Goal: Information Seeking & Learning: Learn about a topic

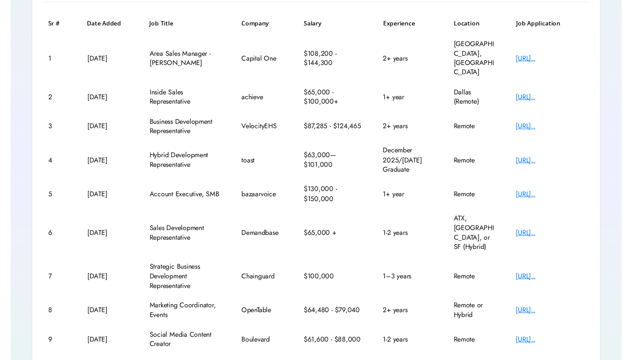
scroll to position [130, 0]
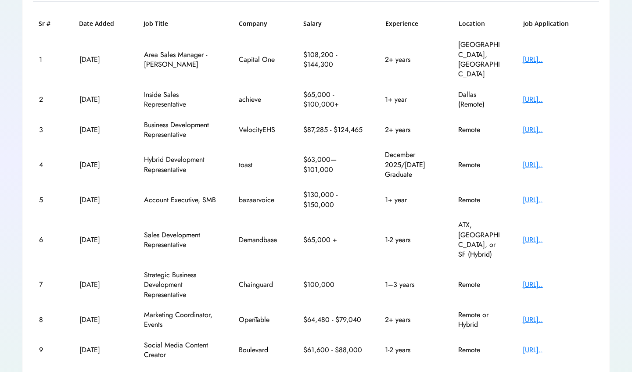
click at [532, 160] on div "[URL].." at bounding box center [557, 165] width 70 height 10
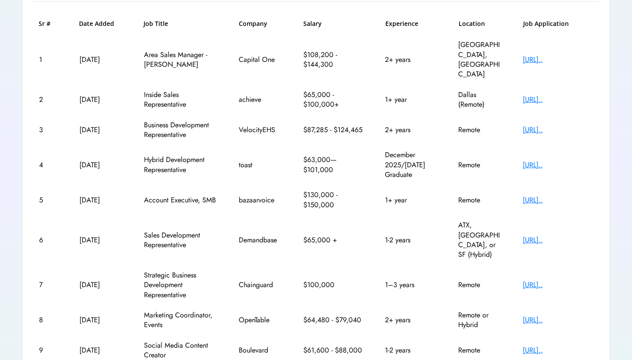
click at [572, 235] on div "[URL].." at bounding box center [557, 240] width 70 height 10
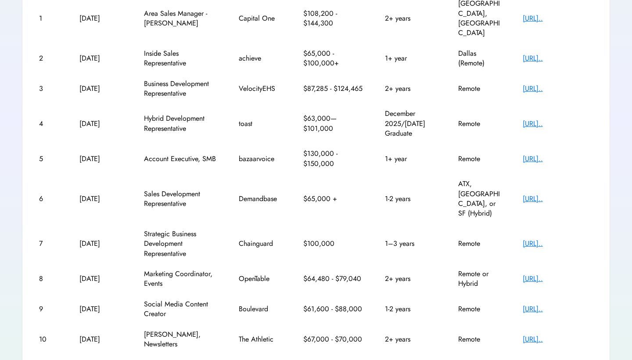
scroll to position [171, 0]
click at [535, 239] on div "[URL].." at bounding box center [557, 244] width 70 height 10
click at [573, 274] on div "[URL].." at bounding box center [557, 279] width 70 height 10
click at [593, 361] on text "chevron_right" at bounding box center [594, 365] width 9 height 9
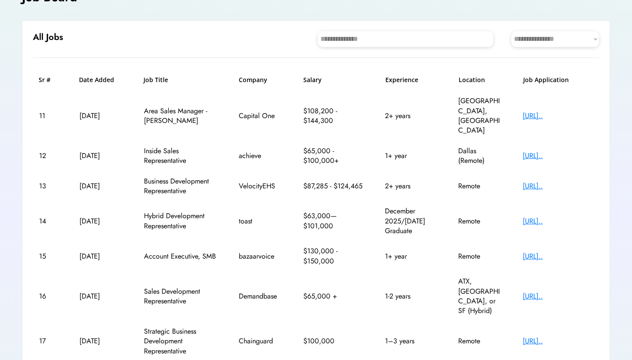
scroll to position [56, 0]
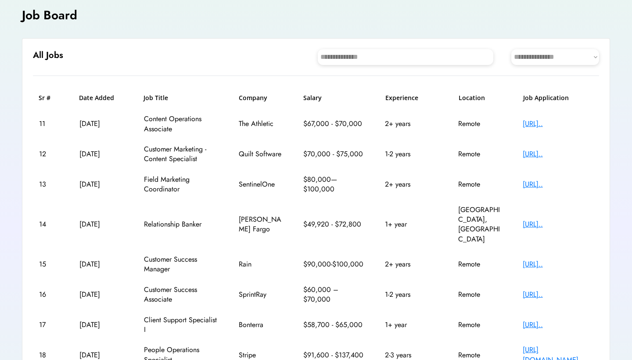
click at [541, 121] on div "[URL].." at bounding box center [557, 124] width 70 height 10
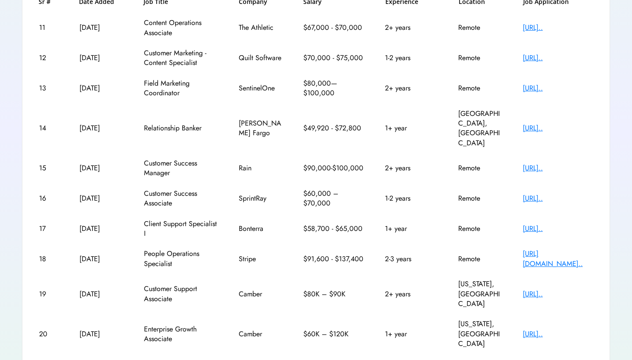
scroll to position [151, 0]
click at [572, 224] on div "[URL].." at bounding box center [557, 229] width 70 height 10
click at [595, 361] on text "chevron_right" at bounding box center [594, 365] width 9 height 9
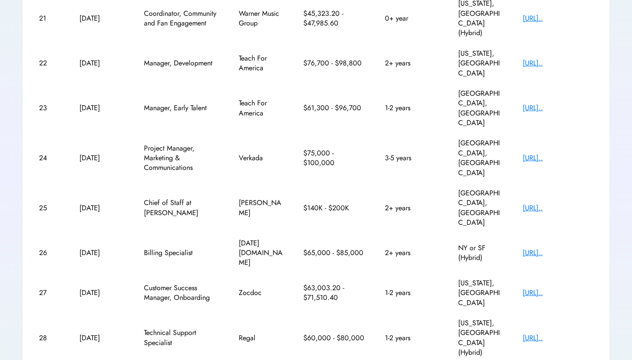
scroll to position [171, 0]
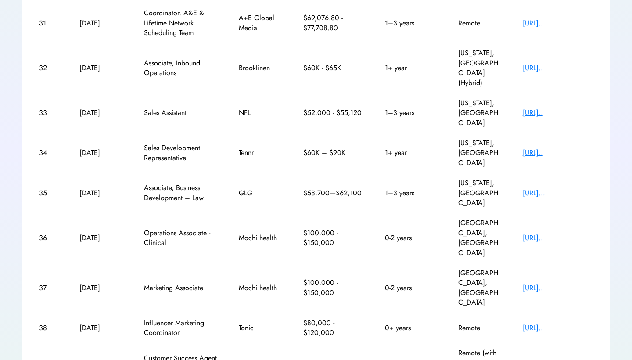
scroll to position [161, 0]
click at [540, 323] on div "[URL].." at bounding box center [557, 328] width 70 height 10
click at [244, 323] on div "Tonic" at bounding box center [261, 328] width 44 height 10
click at [254, 358] on div "Coinbase" at bounding box center [261, 363] width 44 height 10
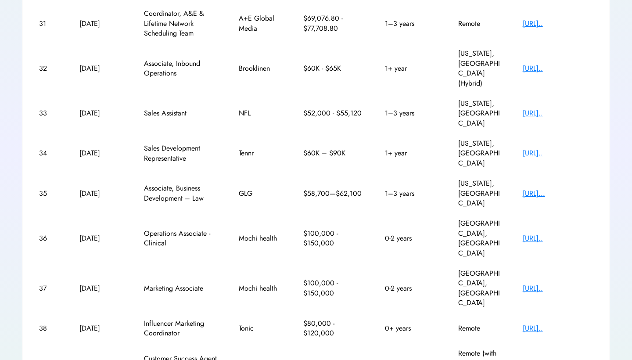
click at [547, 358] on div "[URL].." at bounding box center [557, 363] width 70 height 10
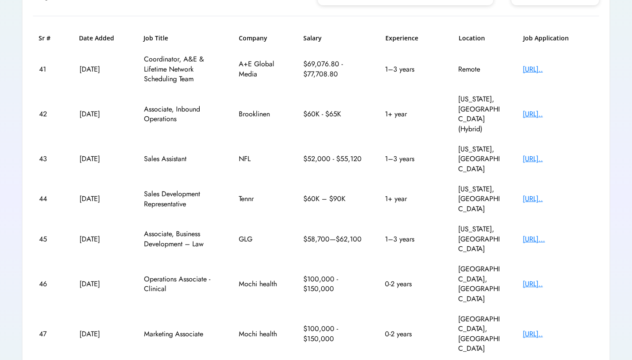
scroll to position [56, 0]
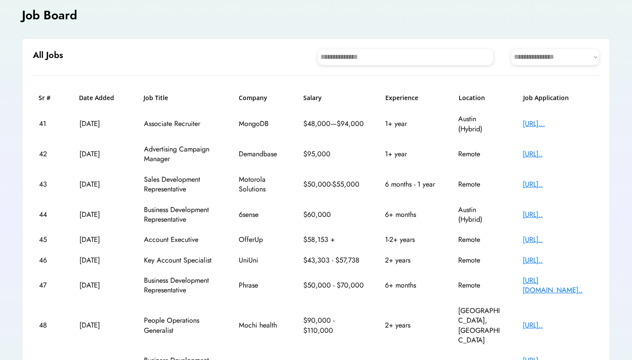
click at [532, 212] on div "[URL].." at bounding box center [557, 215] width 70 height 10
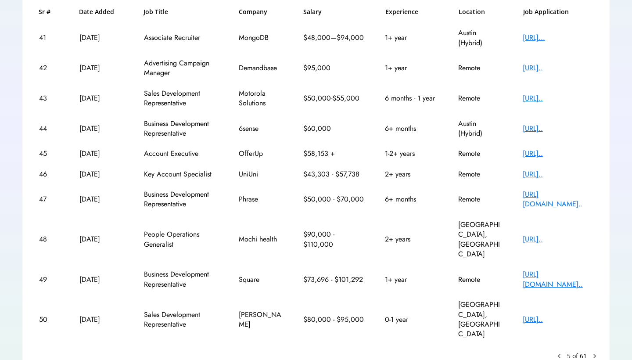
scroll to position [142, 0]
click at [544, 269] on div "[URL][DOMAIN_NAME].." at bounding box center [557, 279] width 70 height 20
click at [532, 269] on div "[URL][DOMAIN_NAME].." at bounding box center [557, 279] width 70 height 20
click at [597, 351] on text "chevron_right" at bounding box center [594, 355] width 9 height 9
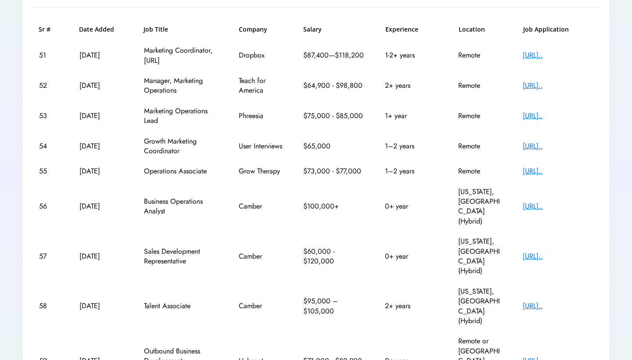
scroll to position [125, 0]
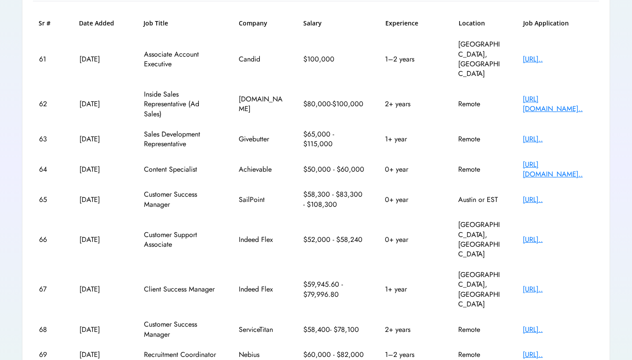
scroll to position [130, 0]
click at [594, 346] on div "**********" at bounding box center [316, 180] width 632 height 523
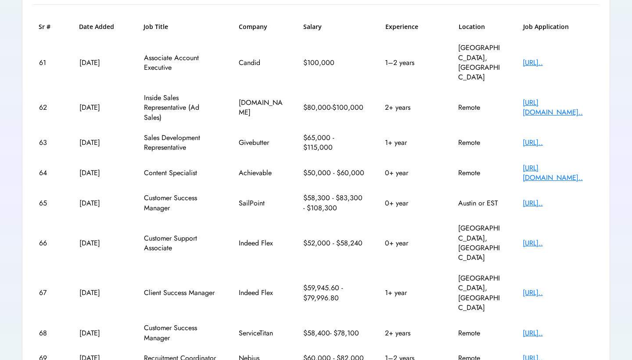
scroll to position [125, 0]
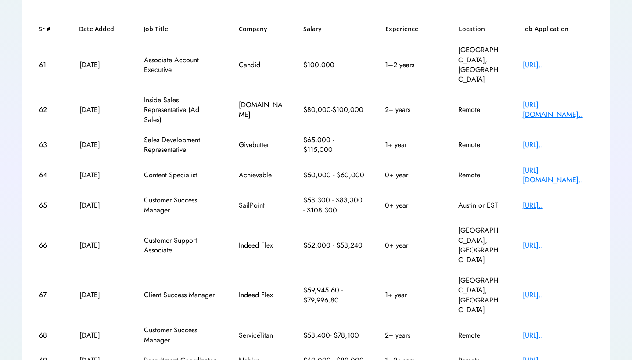
click at [433, 320] on div "68 [DATE] Customer Success Manager ServiceTitan $58,400- $78,100 2+ years Remot…" at bounding box center [316, 335] width 566 height 30
click at [553, 200] on div "[URL].." at bounding box center [557, 205] width 70 height 10
